Goal: Find contact information: Find contact information

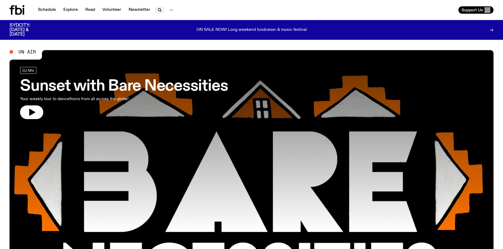
click at [159, 11] on icon "button" at bounding box center [159, 9] width 2 height 2
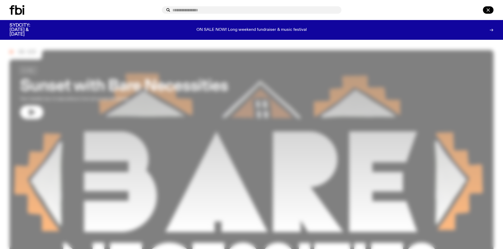
click at [194, 11] on input "text" at bounding box center [254, 10] width 165 height 4
type input "*******"
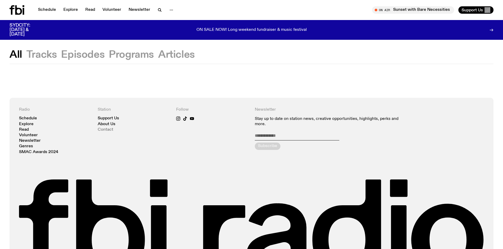
click at [101, 129] on link "Contact" at bounding box center [106, 130] width 16 height 4
